Goal: Task Accomplishment & Management: Use online tool/utility

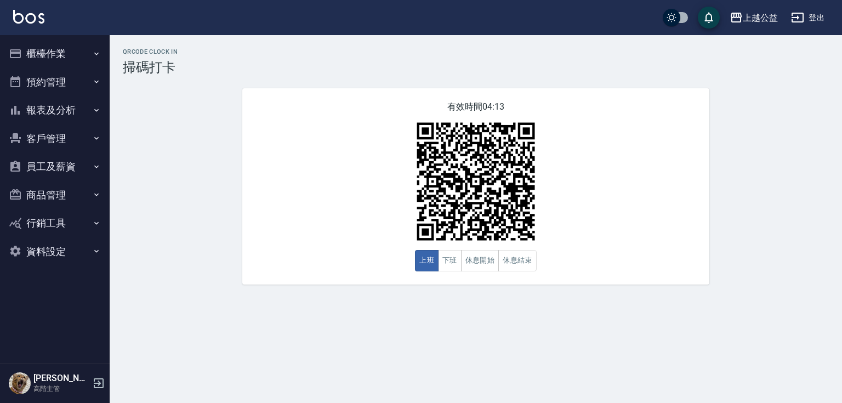
click at [65, 107] on button "報表及分析" at bounding box center [54, 110] width 101 height 29
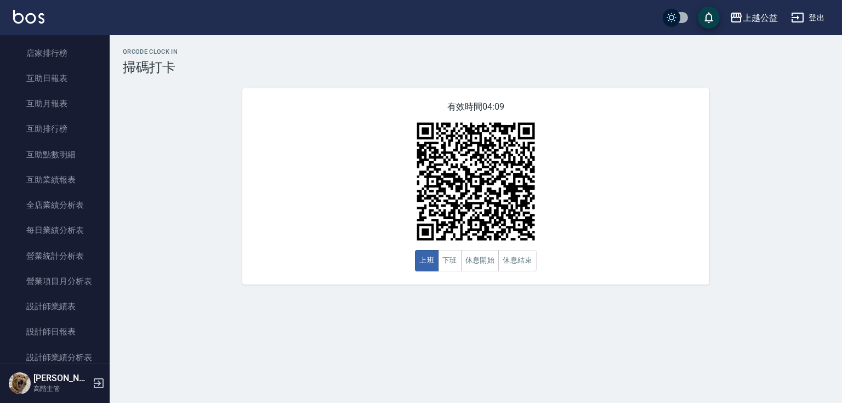
scroll to position [202, 0]
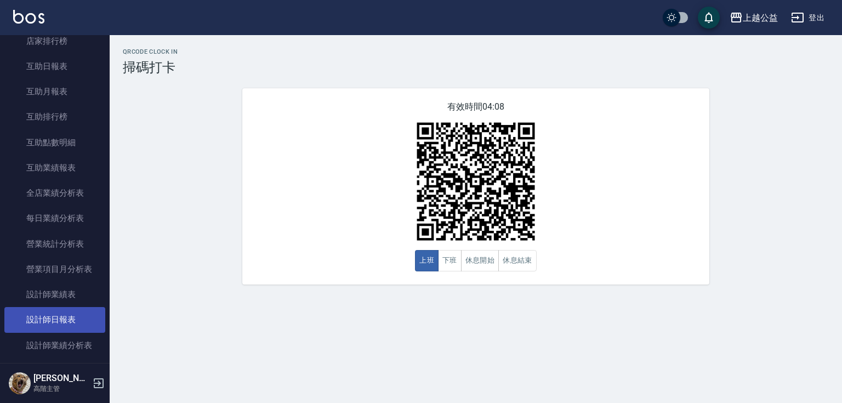
click at [47, 323] on link "設計師日報表" at bounding box center [54, 319] width 101 height 25
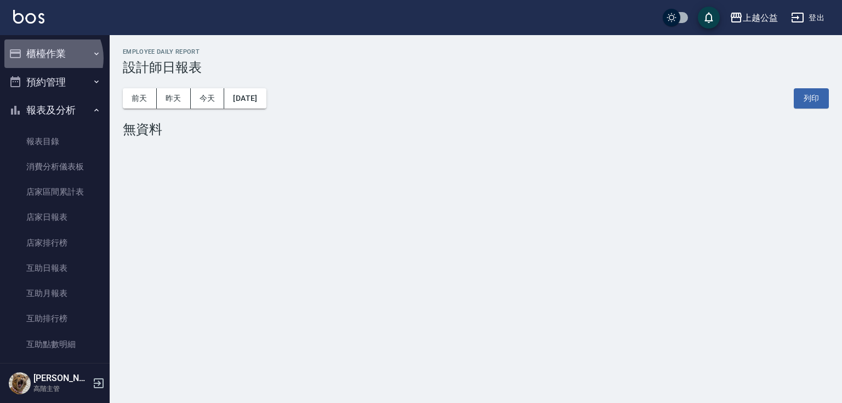
click at [49, 58] on button "櫃檯作業" at bounding box center [54, 53] width 101 height 29
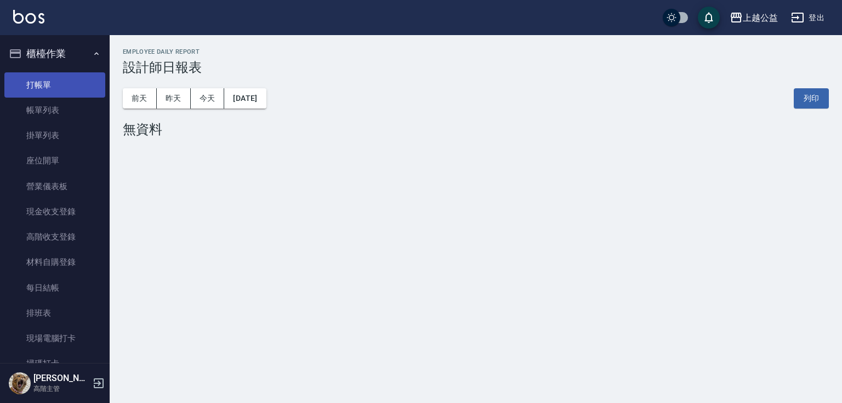
click at [59, 86] on link "打帳單" at bounding box center [54, 84] width 101 height 25
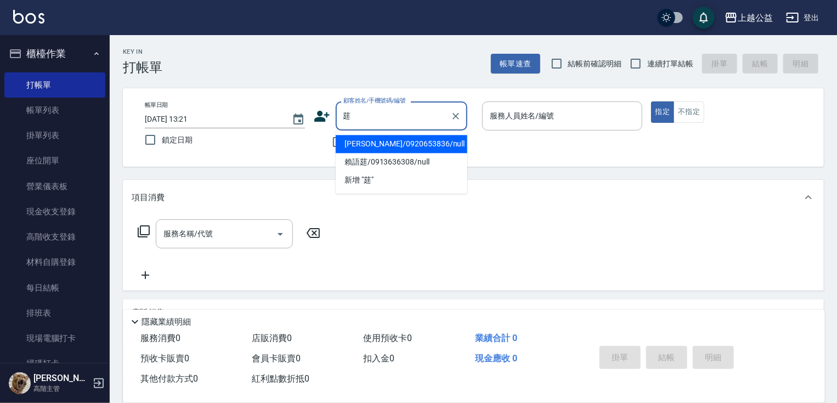
click at [387, 140] on li "[PERSON_NAME]/0920653836/null" at bounding box center [402, 144] width 132 height 18
type input "[PERSON_NAME]/0920653836/null"
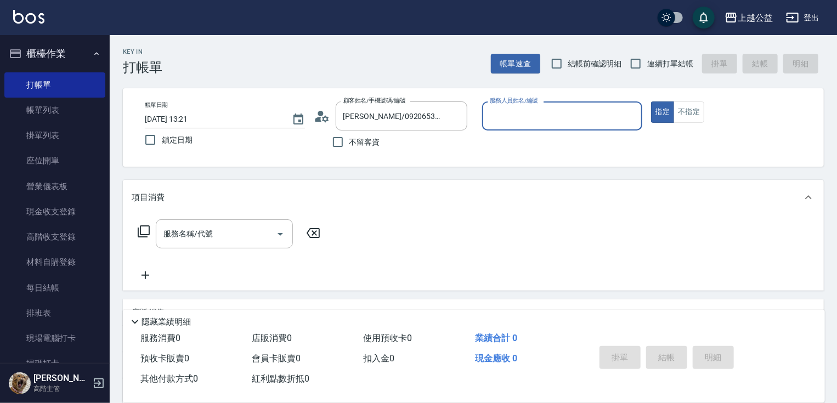
type input "[PERSON_NAME]-7"
